Goal: Check status: Check status

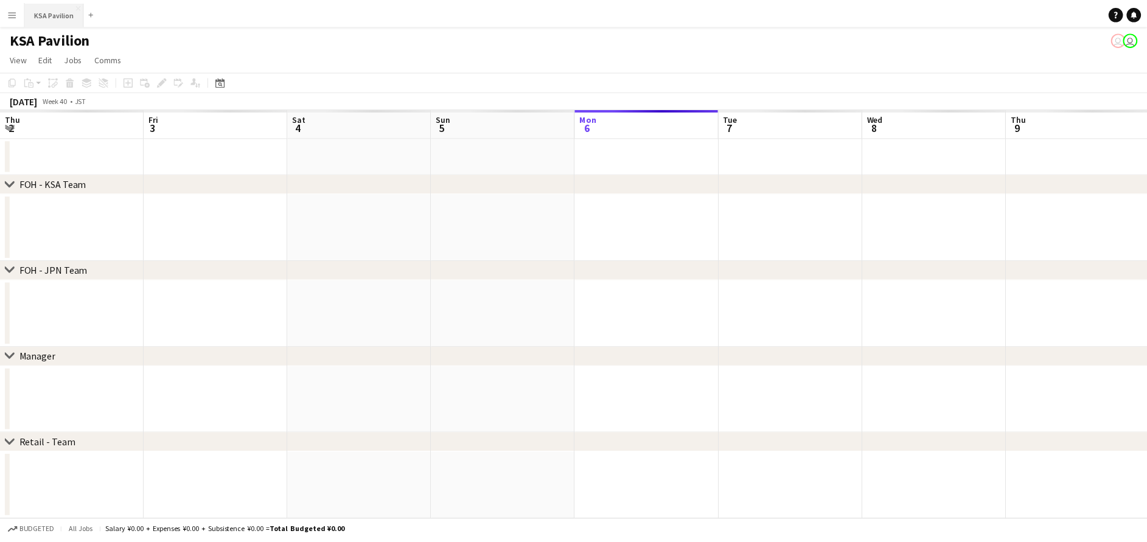
scroll to position [0, 291]
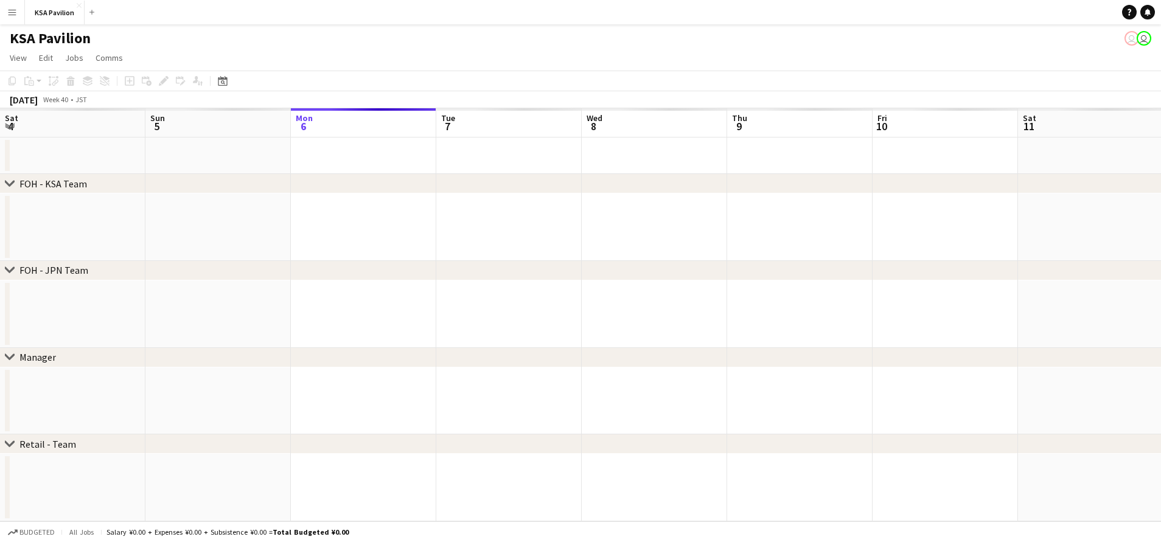
click at [10, 12] on app-icon "Menu" at bounding box center [12, 12] width 10 height 10
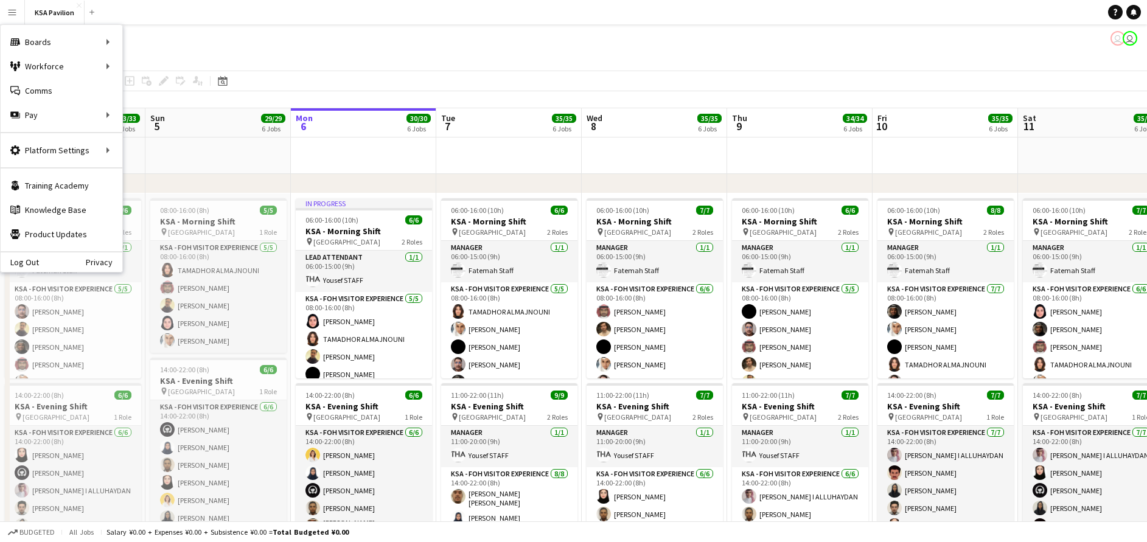
click at [9, 14] on app-icon "Menu" at bounding box center [12, 12] width 10 height 10
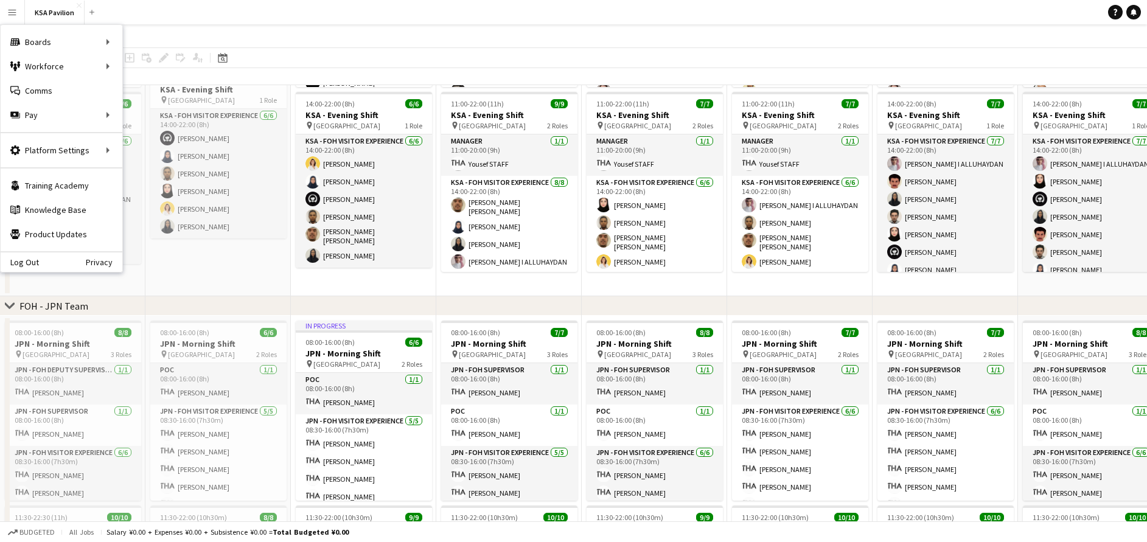
scroll to position [319, 0]
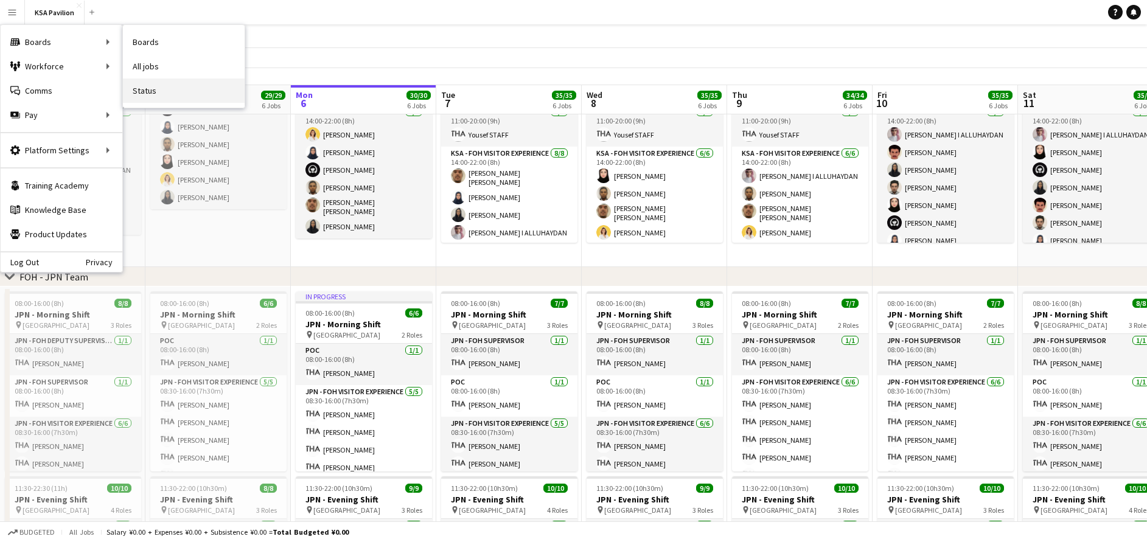
click at [172, 89] on link "Status" at bounding box center [184, 90] width 122 height 24
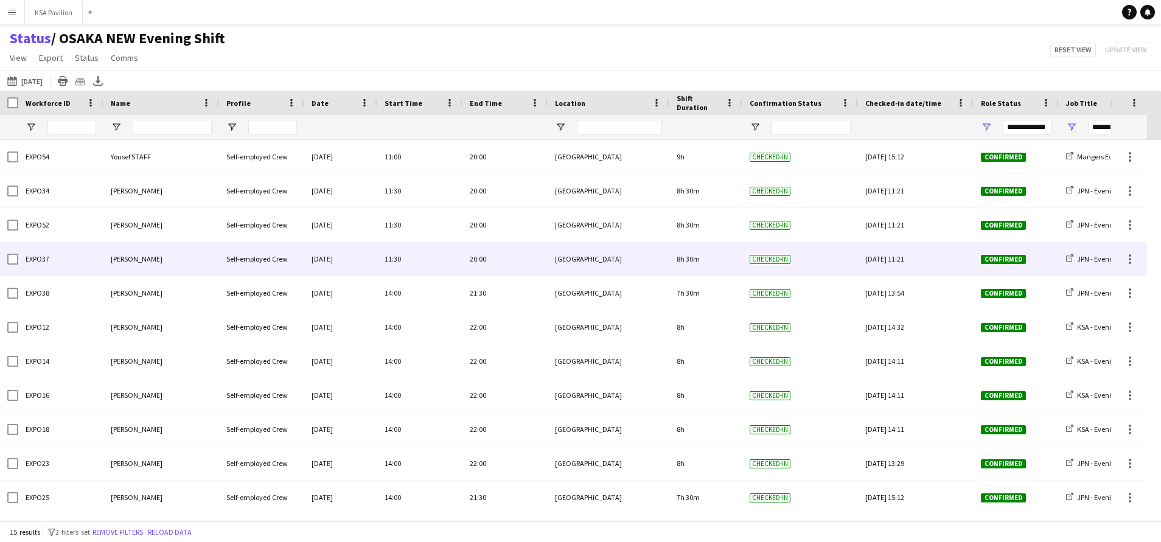
scroll to position [144, 0]
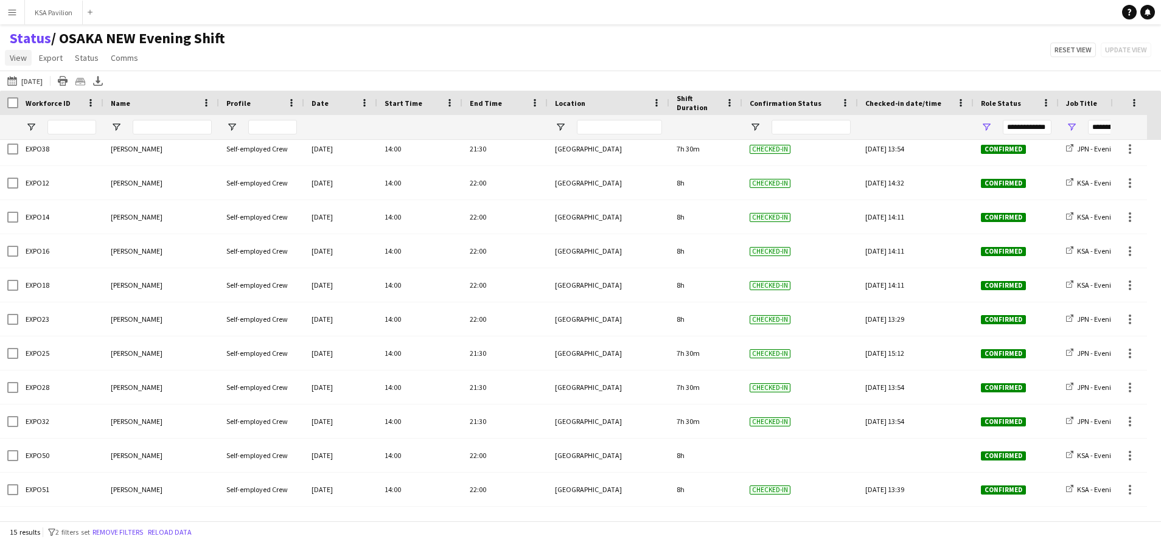
click at [18, 57] on span "View" at bounding box center [18, 57] width 17 height 11
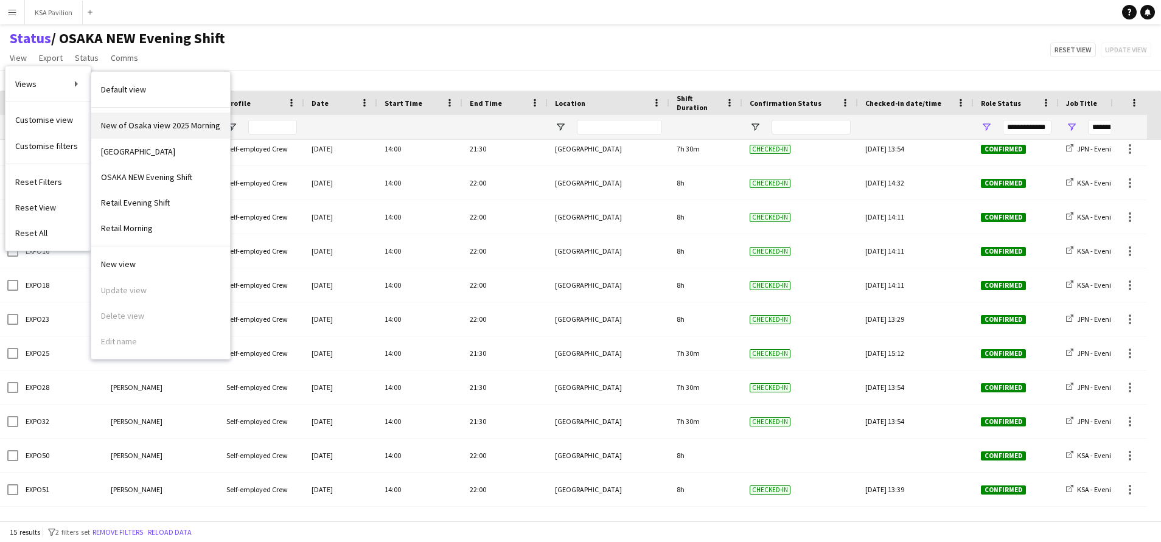
click at [142, 125] on span "New of Osaka view 2025 Morning" at bounding box center [160, 125] width 119 height 11
type input "**********"
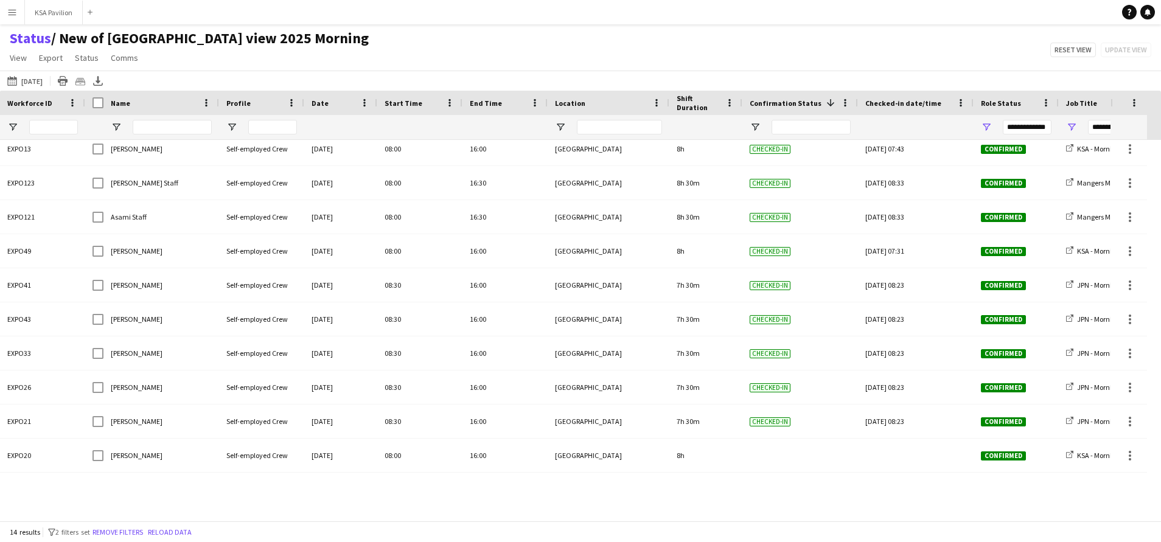
scroll to position [110, 0]
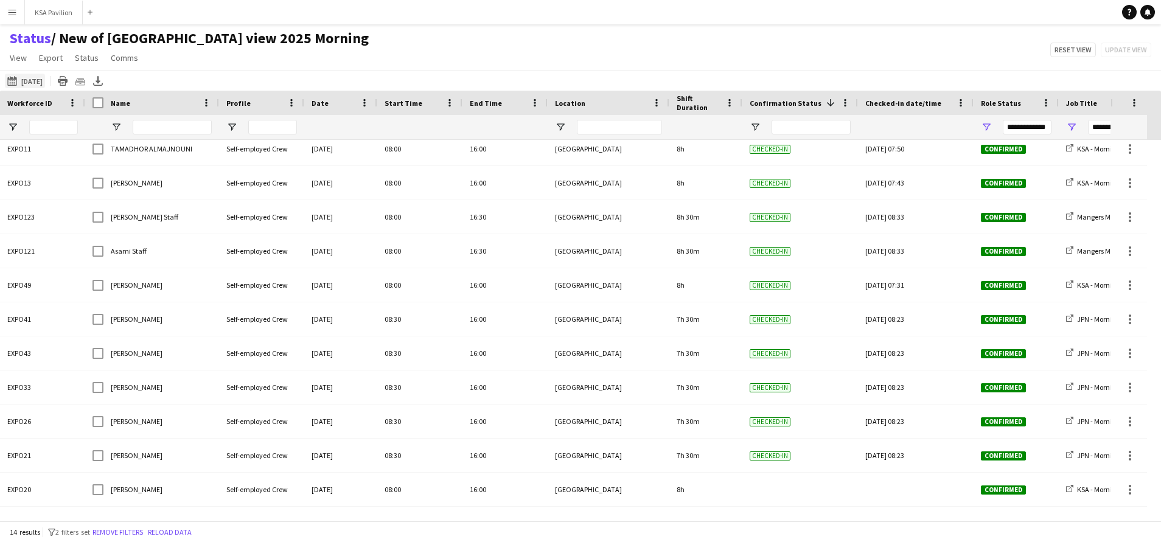
click at [26, 86] on button "[DATE] [DATE]" at bounding box center [25, 81] width 40 height 15
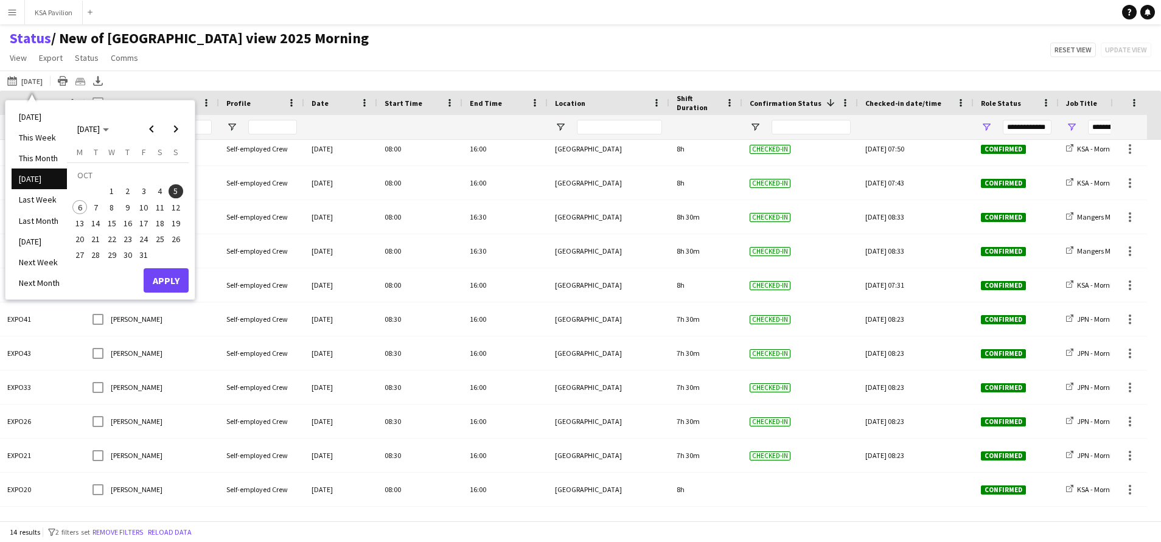
click at [83, 210] on span "6" at bounding box center [79, 207] width 15 height 15
click at [163, 276] on button "Apply" at bounding box center [166, 280] width 45 height 24
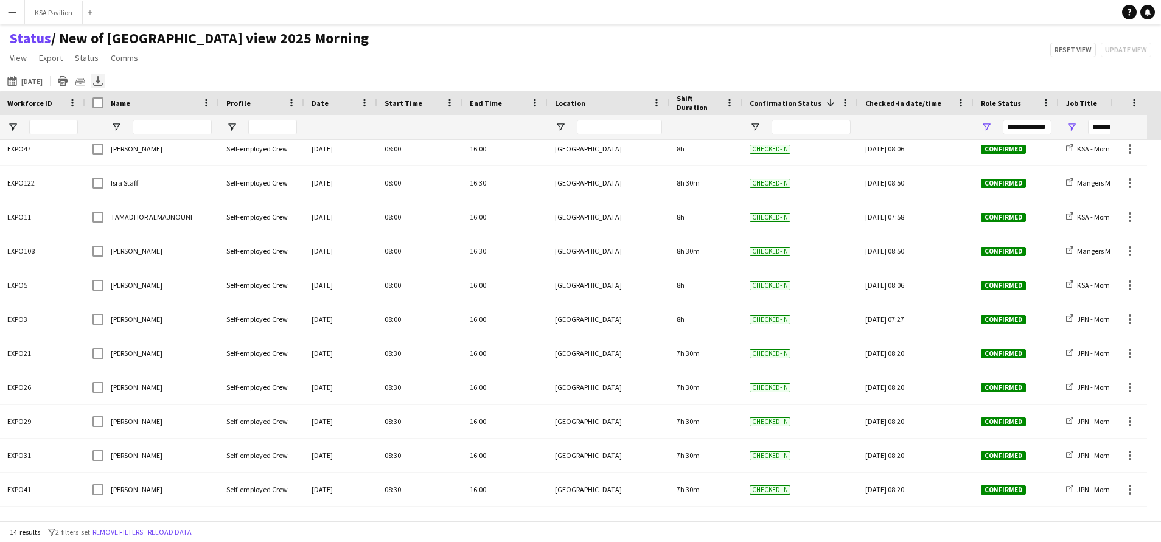
click at [99, 85] on icon "Export XLSX" at bounding box center [98, 81] width 10 height 10
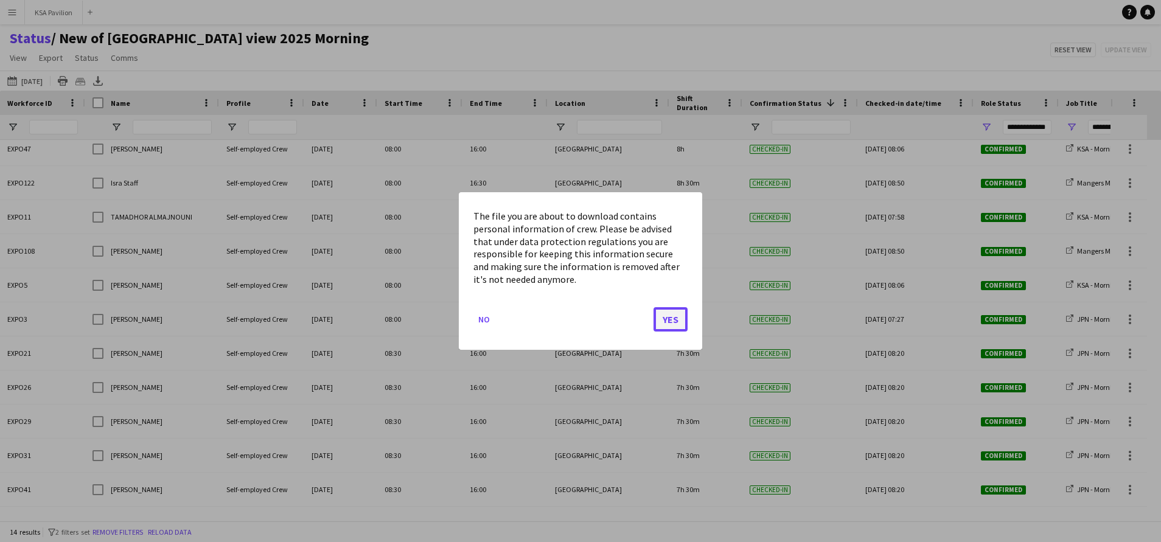
click at [667, 319] on button "Yes" at bounding box center [670, 319] width 34 height 24
